Goal: Navigation & Orientation: Find specific page/section

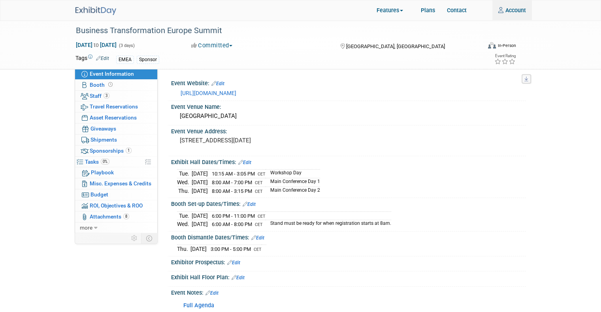
type input "alovric@trevipay.com"
click at [86, 9] on img at bounding box center [95, 11] width 41 height 8
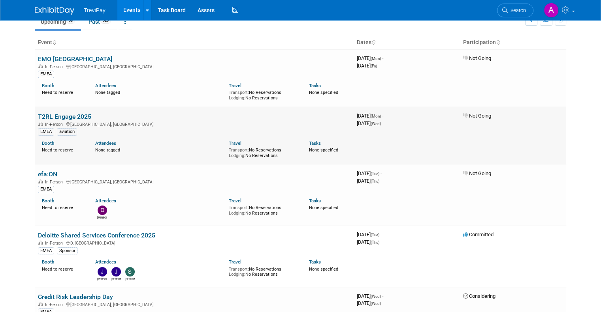
scroll to position [79, 0]
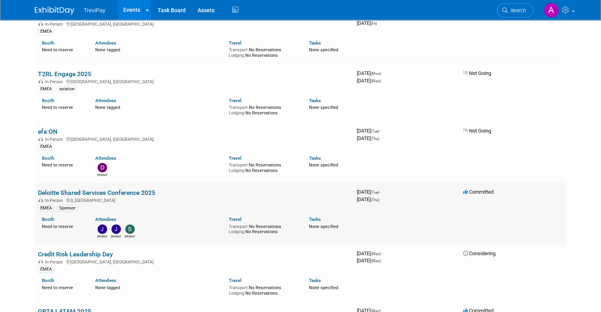
click at [130, 192] on link "Deloitte Shared Services Conference 2025" at bounding box center [96, 193] width 117 height 8
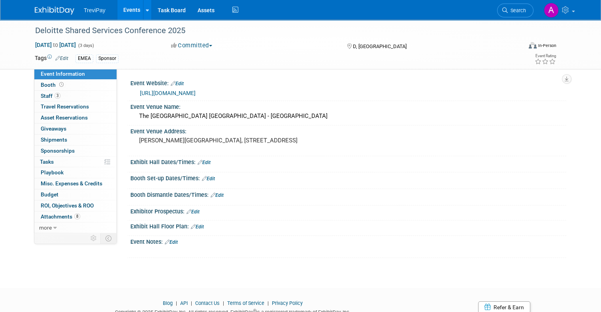
click at [196, 93] on link "https://www.deloitte.co.uk/sharedservicesconference/" at bounding box center [168, 93] width 56 height 6
click at [41, 85] on span "Booth" at bounding box center [53, 85] width 24 height 6
